Goal: Information Seeking & Learning: Learn about a topic

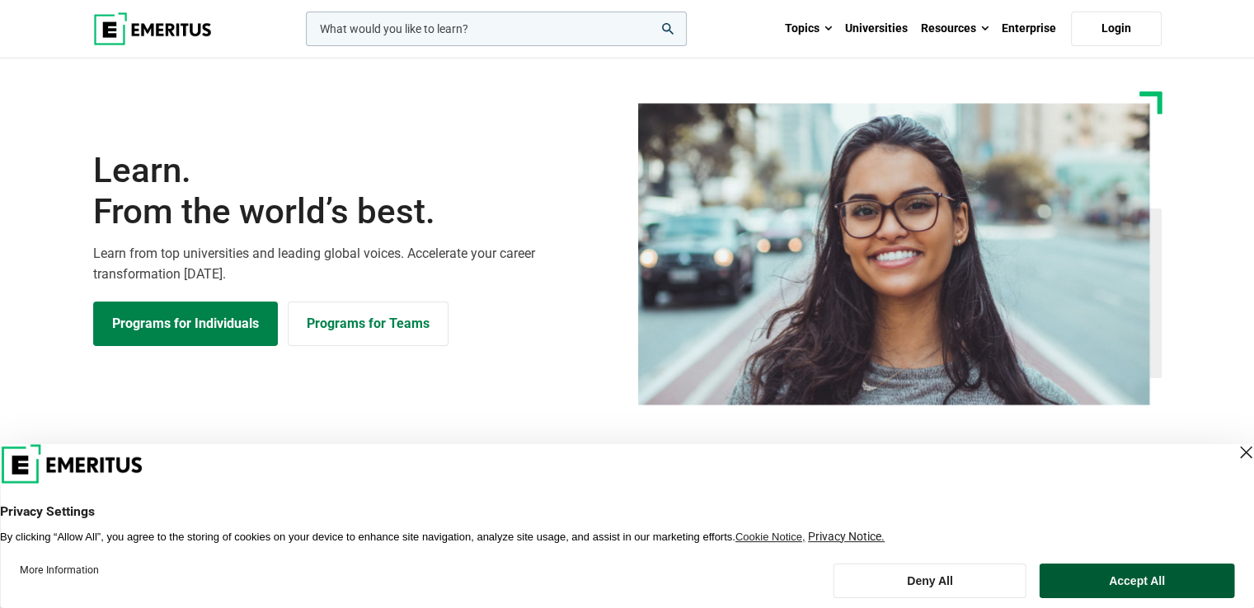
click at [1117, 572] on button "Accept All" at bounding box center [1136, 581] width 195 height 35
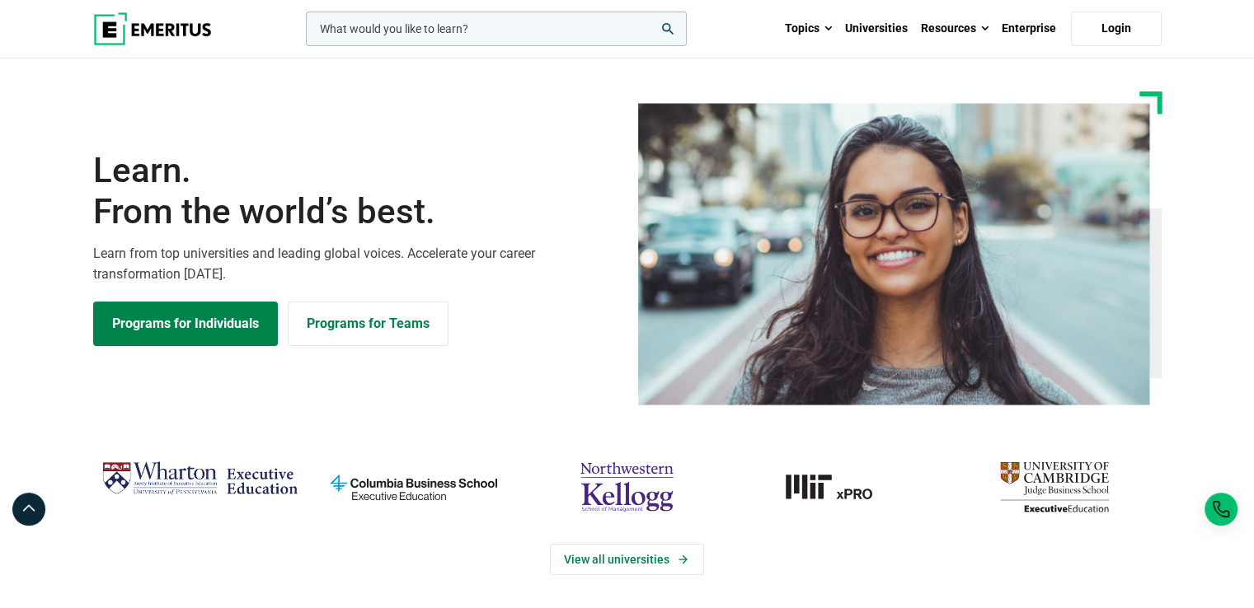
click at [7, 195] on section "Learn. From the world’s best. Learn from top universities and leading global vo…" at bounding box center [627, 248] width 1254 height 314
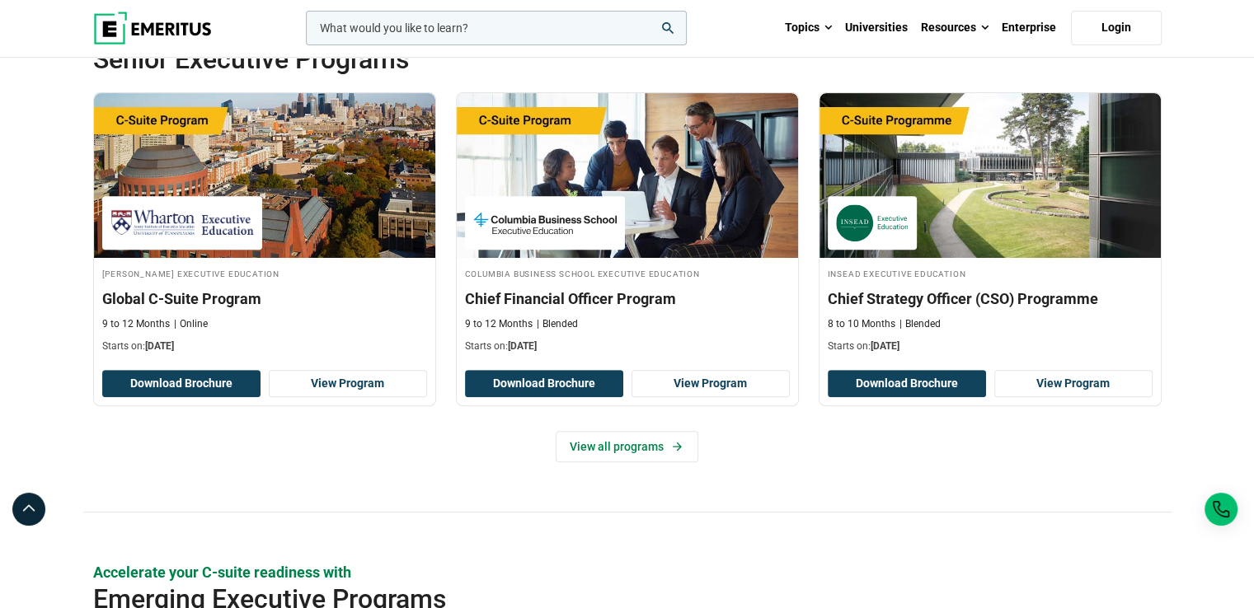
scroll to position [742, 0]
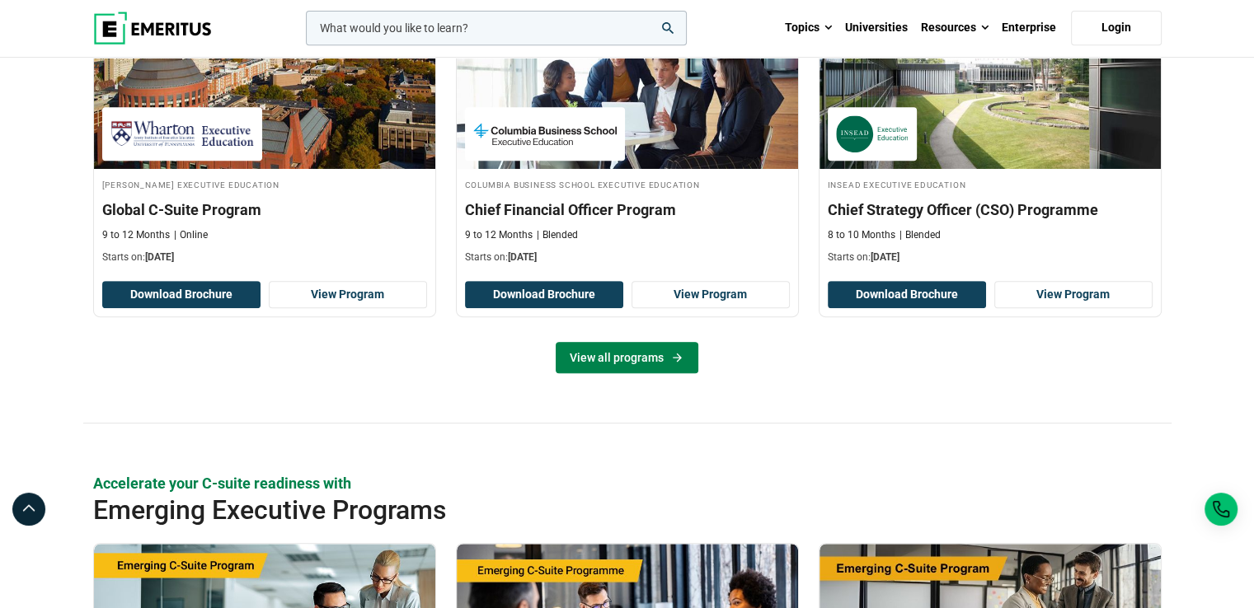
click at [639, 357] on link "View all programs" at bounding box center [626, 357] width 143 height 31
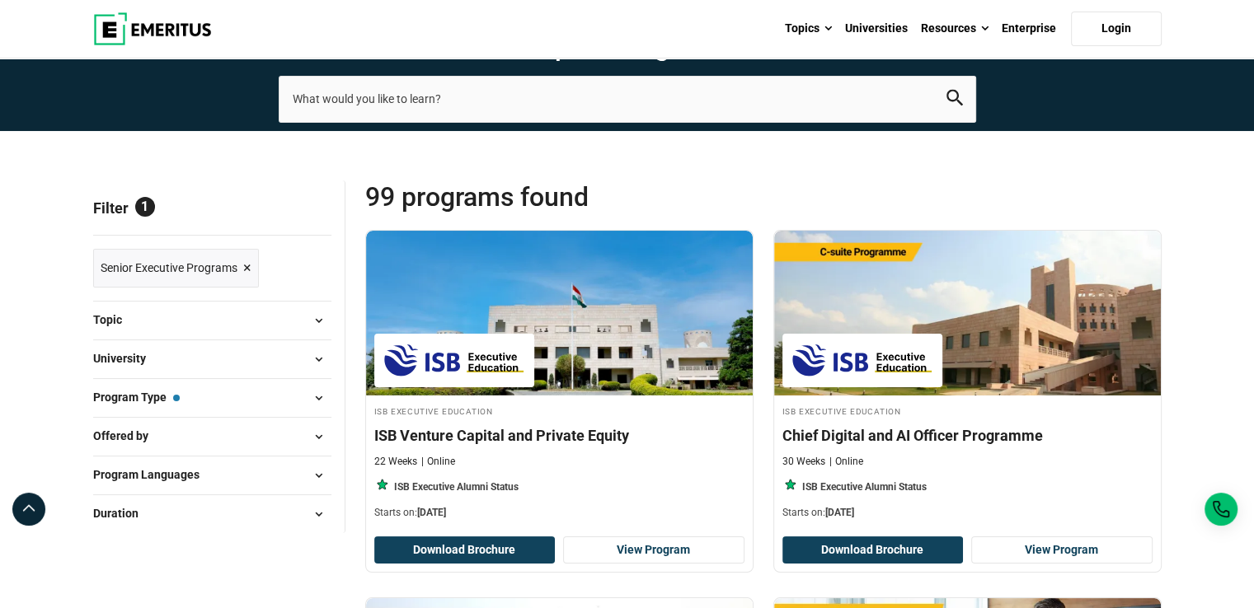
scroll to position [165, 0]
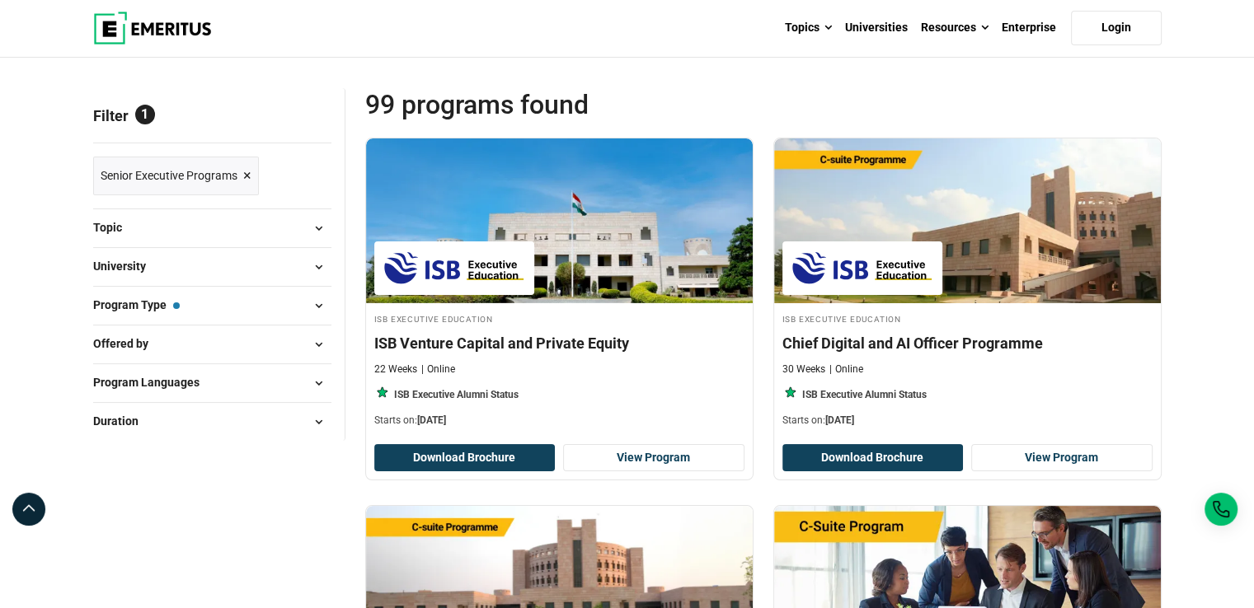
click at [322, 299] on span at bounding box center [319, 305] width 25 height 25
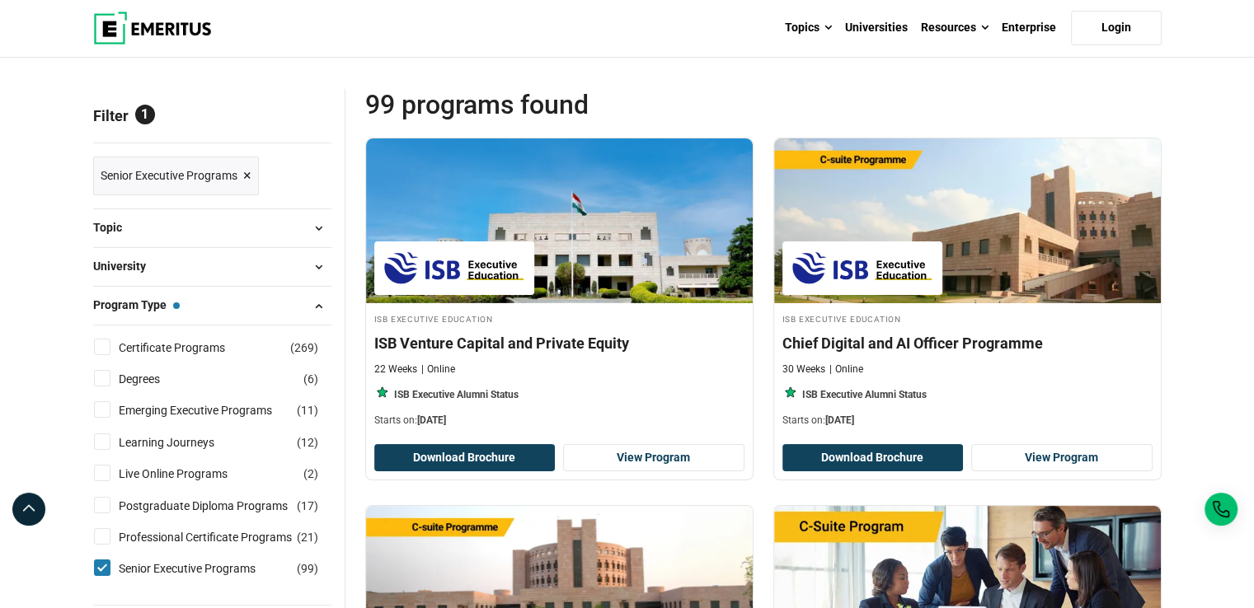
click at [105, 382] on input "Degrees ( 6 )" at bounding box center [102, 378] width 16 height 16
checkbox input "true"
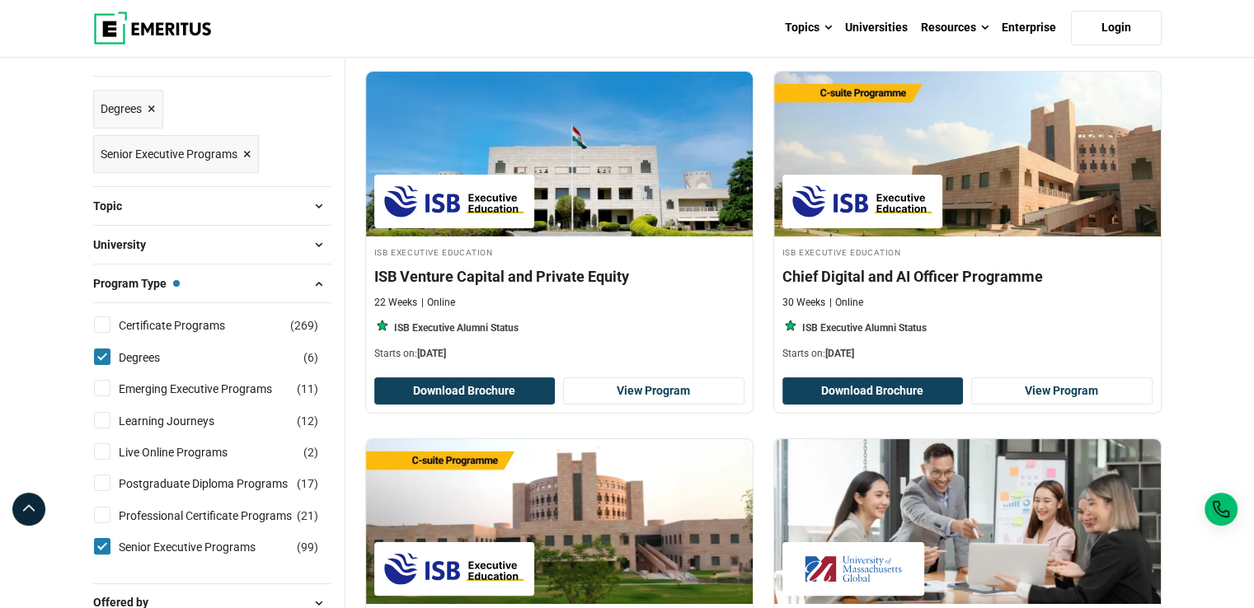
scroll to position [330, 0]
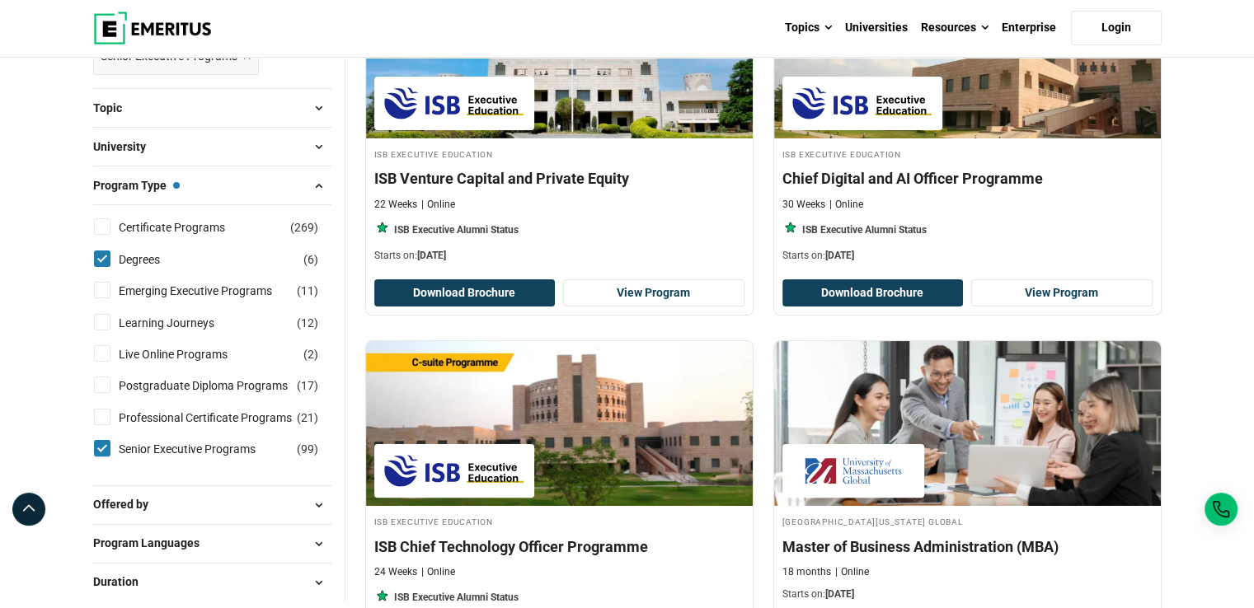
click at [102, 447] on input "Senior Executive Programs ( 99 )" at bounding box center [102, 448] width 16 height 16
checkbox input "false"
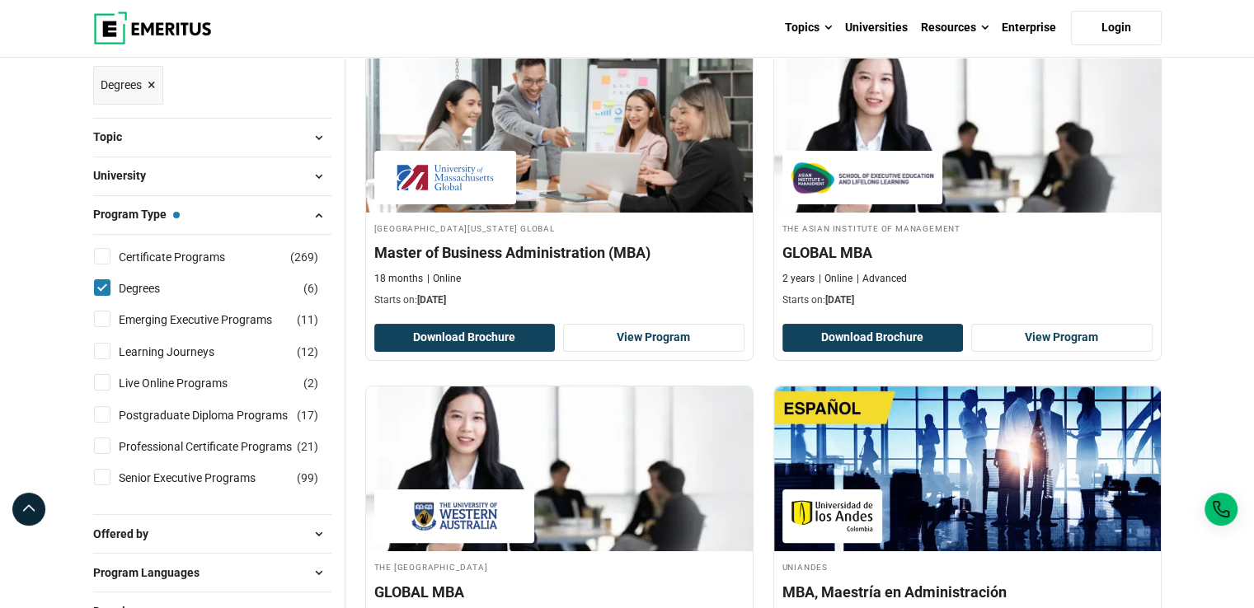
scroll to position [247, 0]
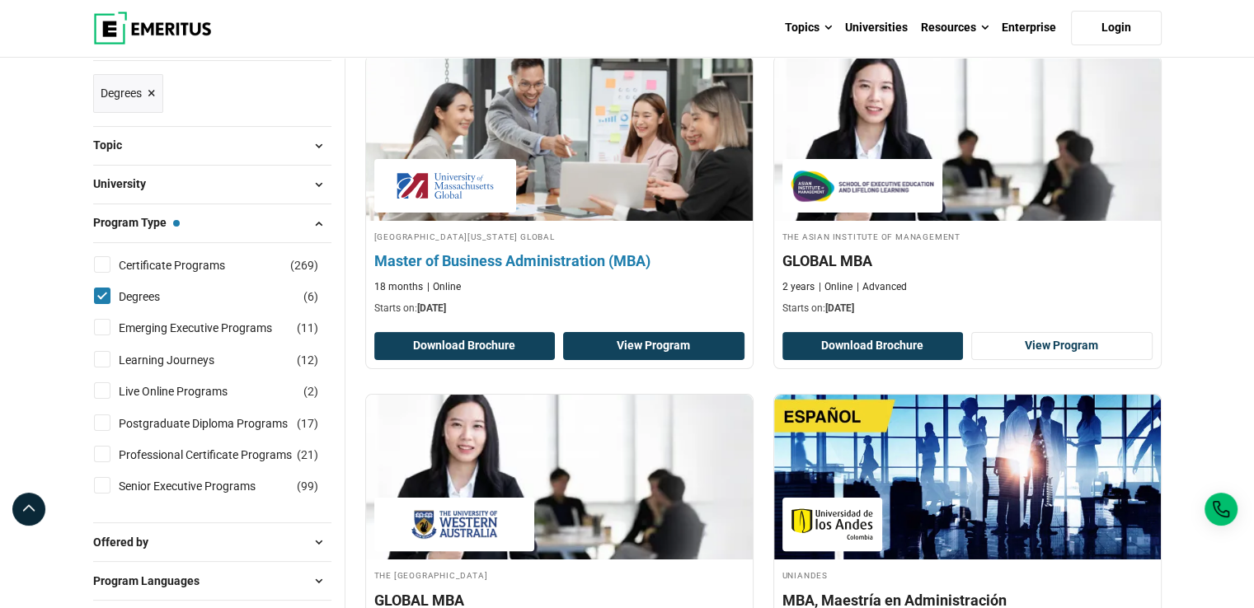
click at [669, 345] on link "View Program" at bounding box center [653, 346] width 181 height 28
